Goal: Information Seeking & Learning: Check status

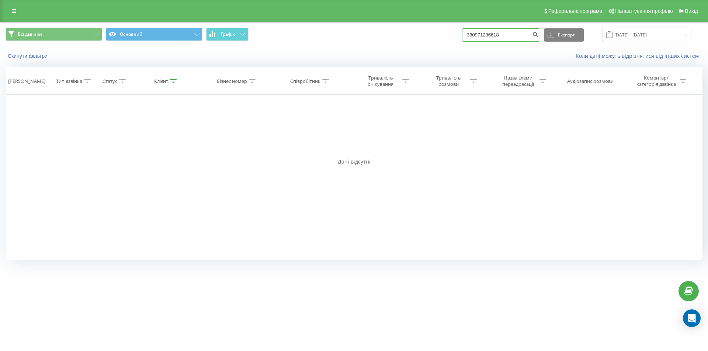
drag, startPoint x: 519, startPoint y: 37, endPoint x: 367, endPoint y: 36, distance: 152.6
click at [367, 36] on div "Всі дзвінки Основний Графік 380971236618 Експорт .csv .xls .xlsx 19.06.2025 - 1…" at bounding box center [354, 35] width 697 height 14
paste input "675778367"
type input "380675778367"
click at [538, 32] on icon "submit" at bounding box center [535, 33] width 6 height 4
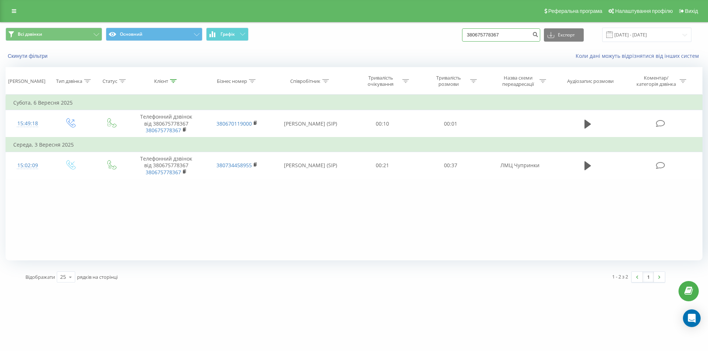
click at [503, 34] on input "380675778367" at bounding box center [501, 34] width 78 height 13
paste input "80555186"
type input "380680555186"
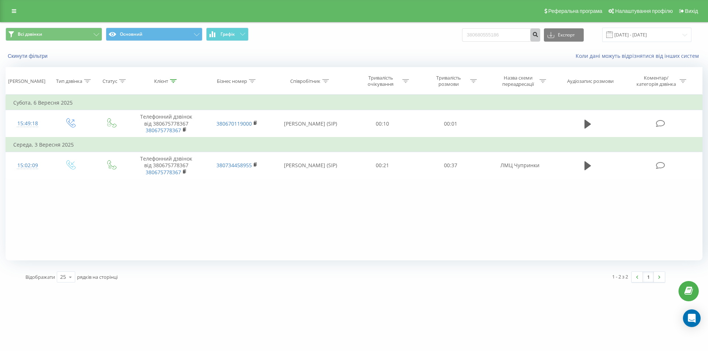
click at [538, 31] on button "submit" at bounding box center [535, 34] width 10 height 13
